Goal: Information Seeking & Learning: Check status

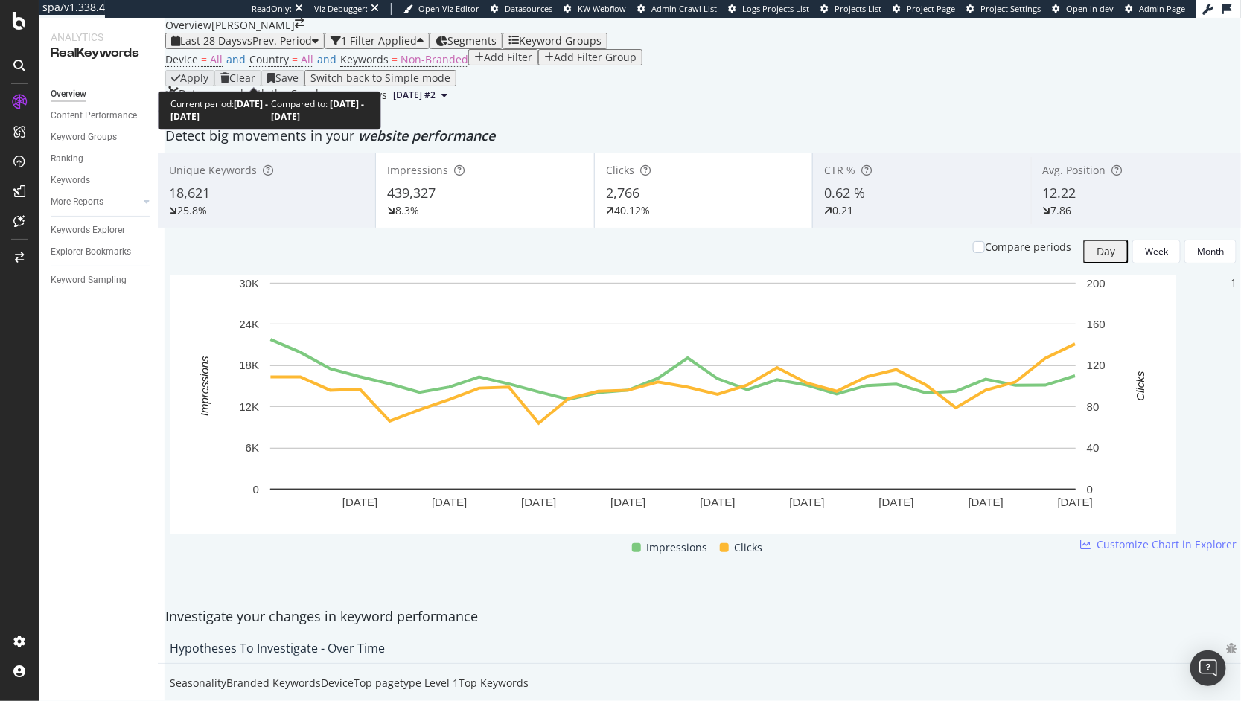
click at [306, 48] on span "vs Prev. Period" at bounding box center [277, 40] width 70 height 14
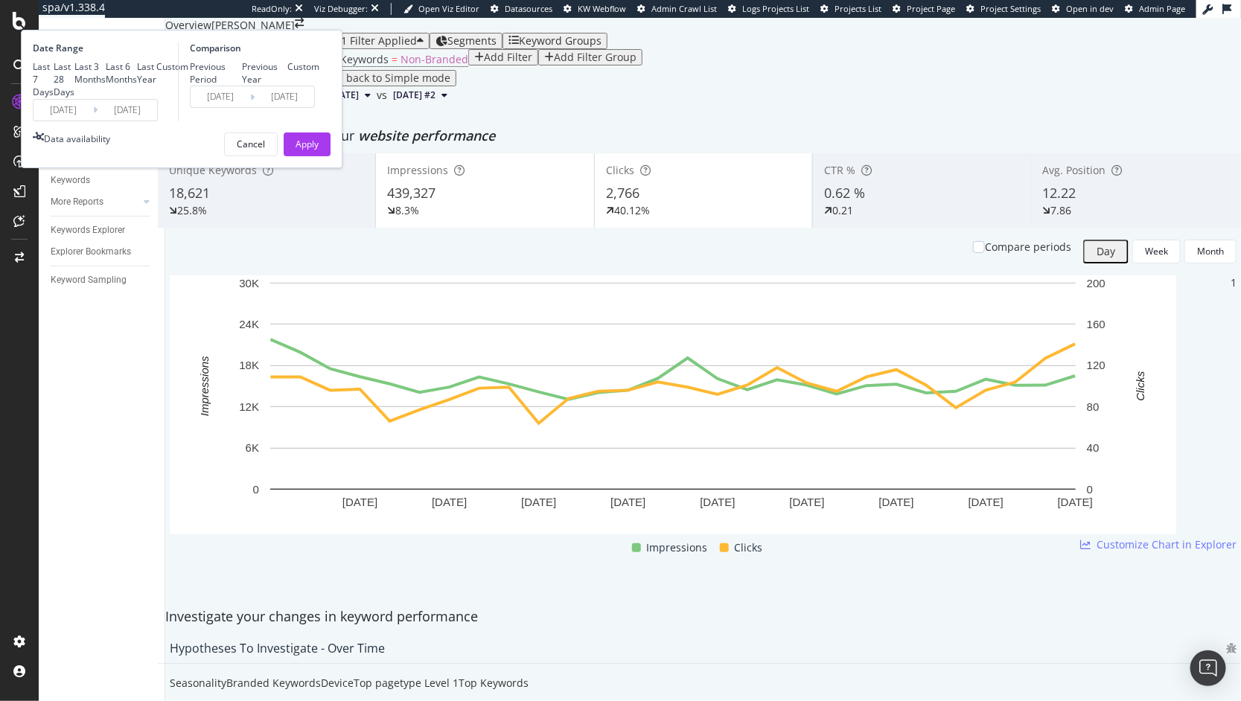
click at [137, 86] on div "Last 6 Months" at bounding box center [121, 72] width 31 height 25
type input "[DATE]"
click at [319, 150] on div "Apply" at bounding box center [307, 144] width 23 height 13
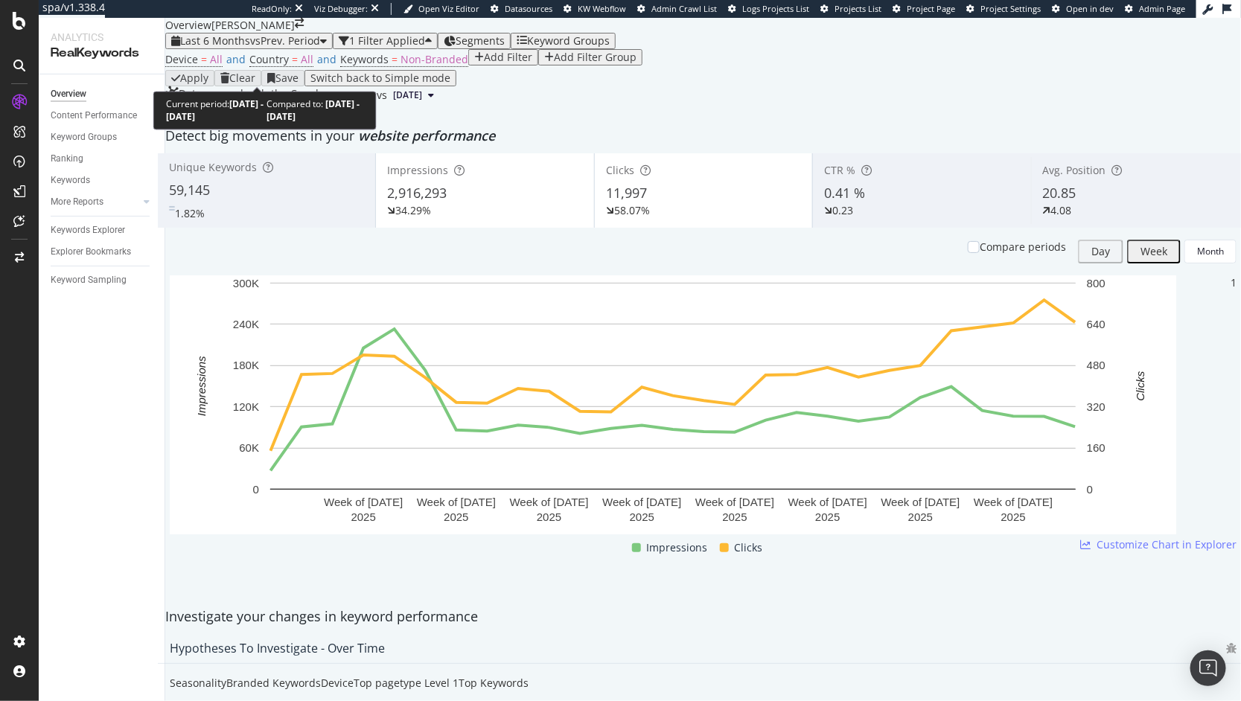
click at [326, 46] on icon "button" at bounding box center [323, 41] width 7 height 10
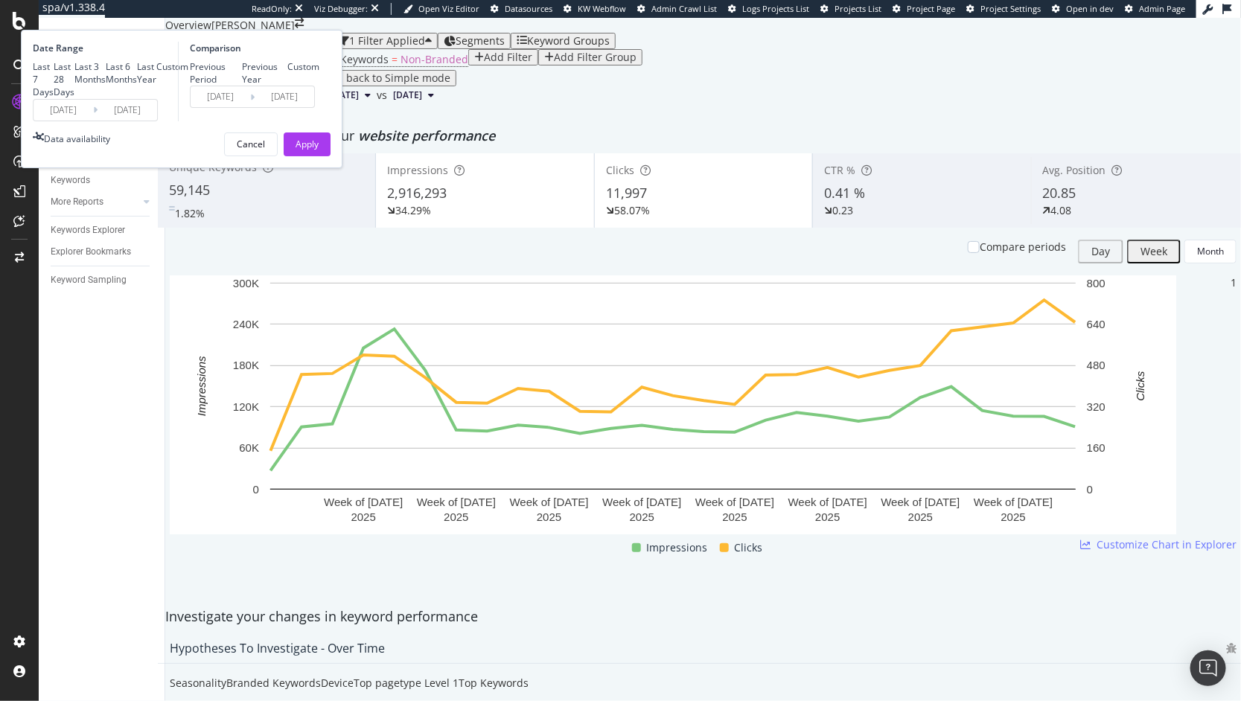
click at [288, 86] on div "Previous Year" at bounding box center [265, 72] width 46 height 25
type input "[DATE]"
click at [319, 156] on div "Apply" at bounding box center [307, 144] width 23 height 22
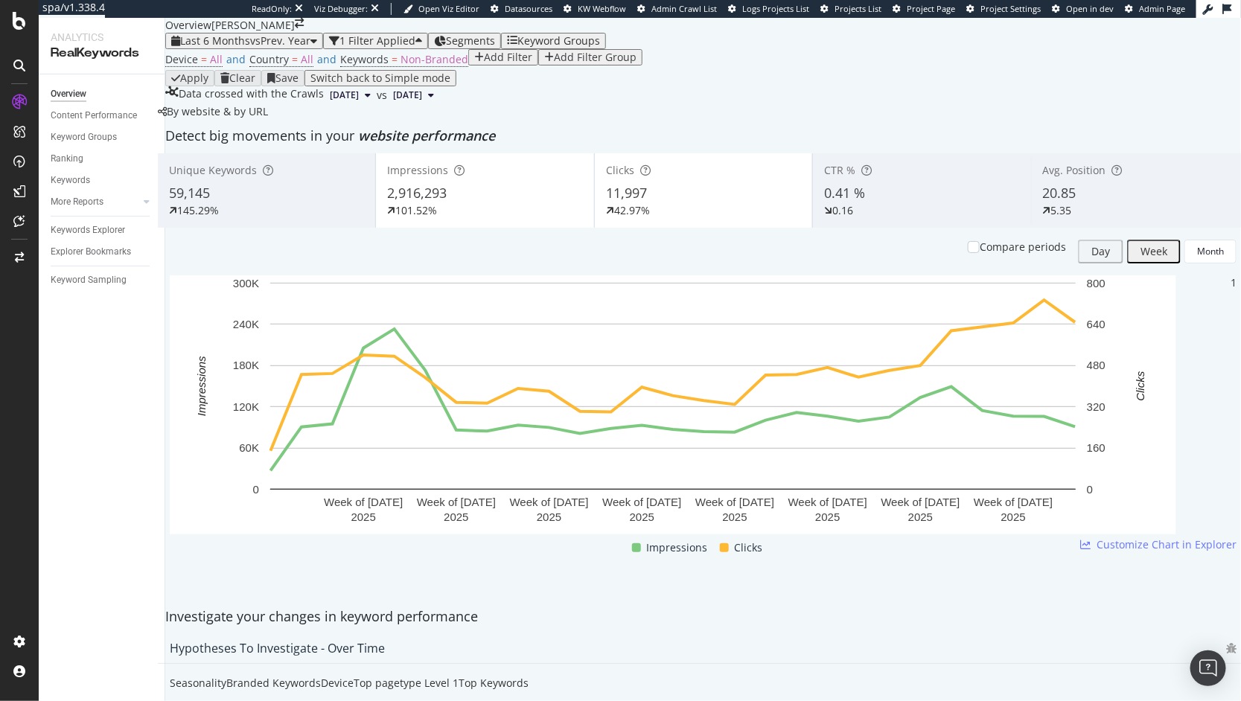
scroll to position [2328, 0]
